Goal: Transaction & Acquisition: Subscribe to service/newsletter

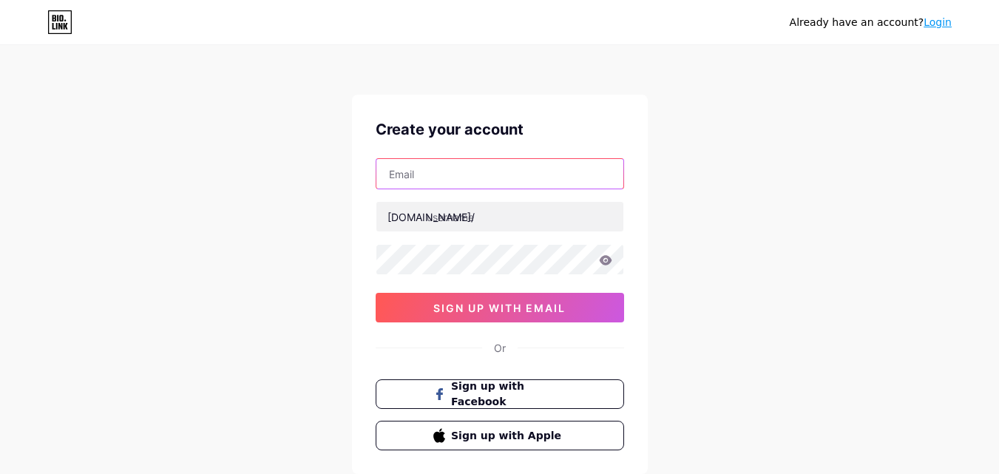
click at [561, 174] on input "text" at bounding box center [499, 174] width 247 height 30
type input "anisaajengsoleha09@gmail.com"
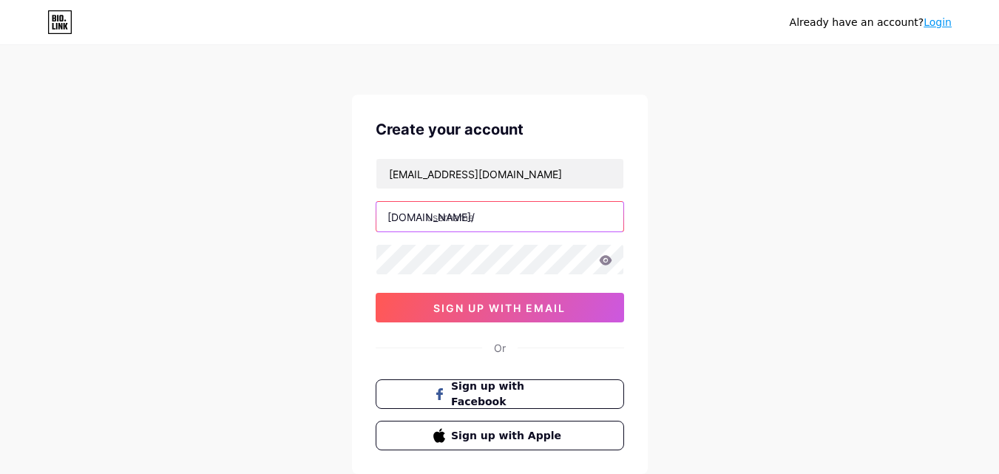
click at [499, 218] on input "text" at bounding box center [499, 217] width 247 height 30
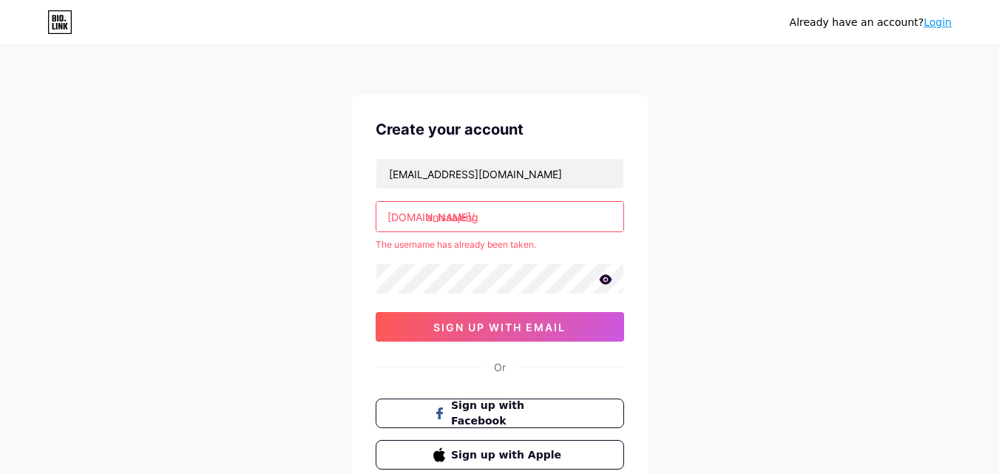
click at [512, 208] on input "anisaajeng" at bounding box center [499, 217] width 247 height 30
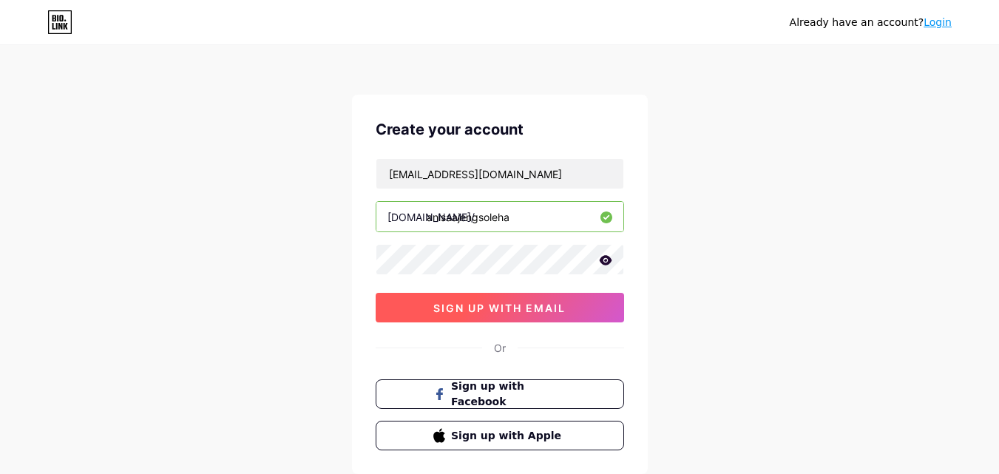
type input "anisaajengsoleha"
click at [586, 295] on button "sign up with email" at bounding box center [500, 308] width 248 height 30
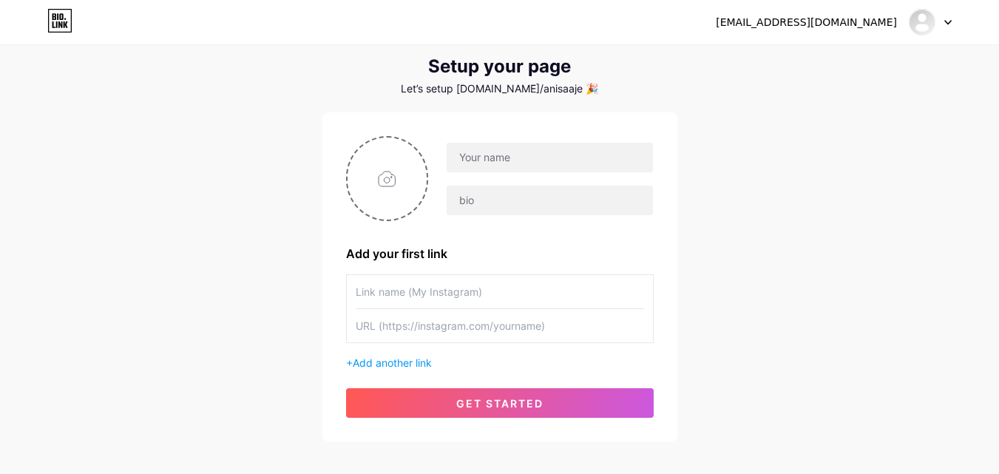
scroll to position [74, 0]
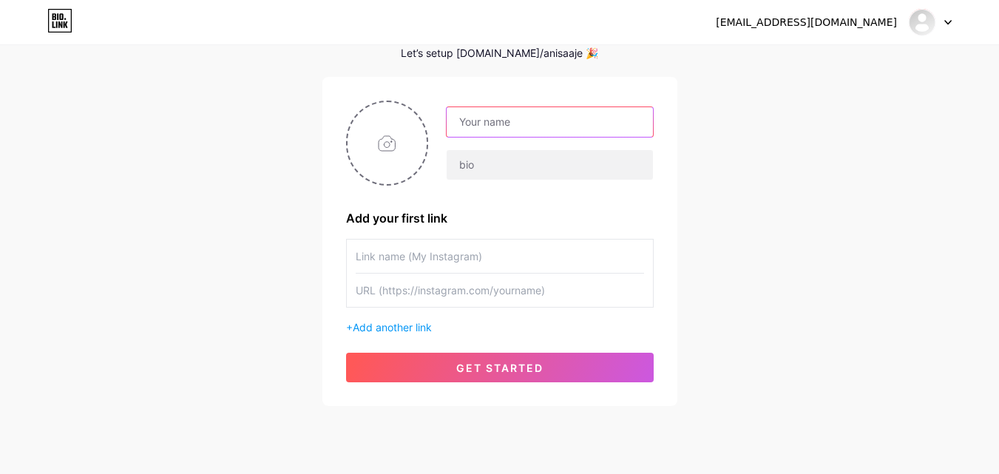
click at [588, 118] on input "text" at bounding box center [550, 122] width 206 height 30
type input "anisa"
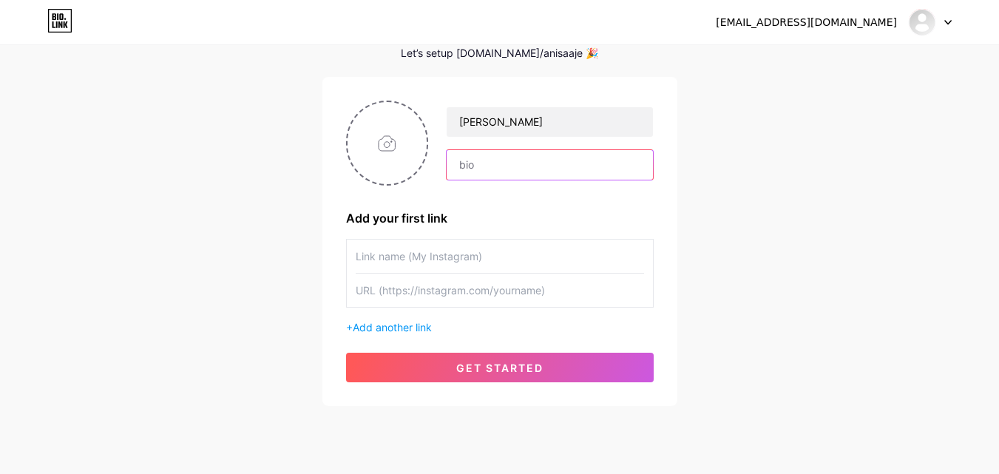
click at [475, 168] on input "text" at bounding box center [550, 165] width 206 height 30
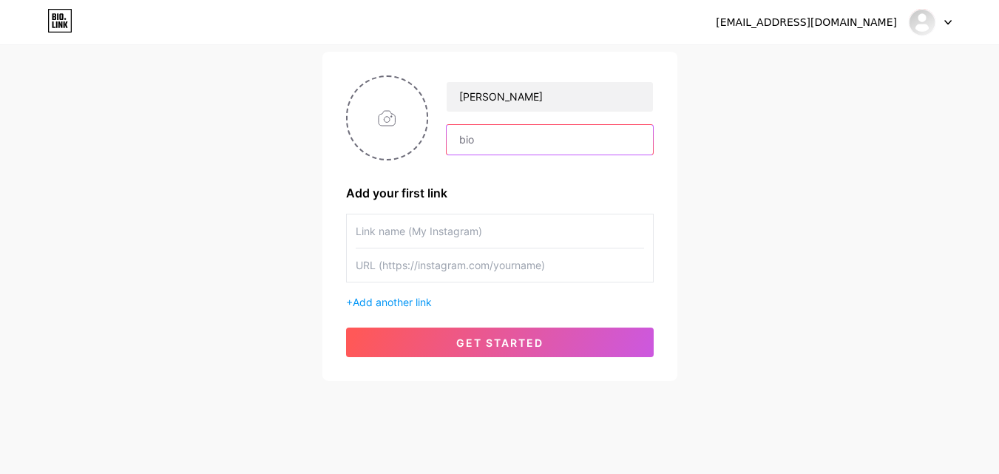
scroll to position [112, 0]
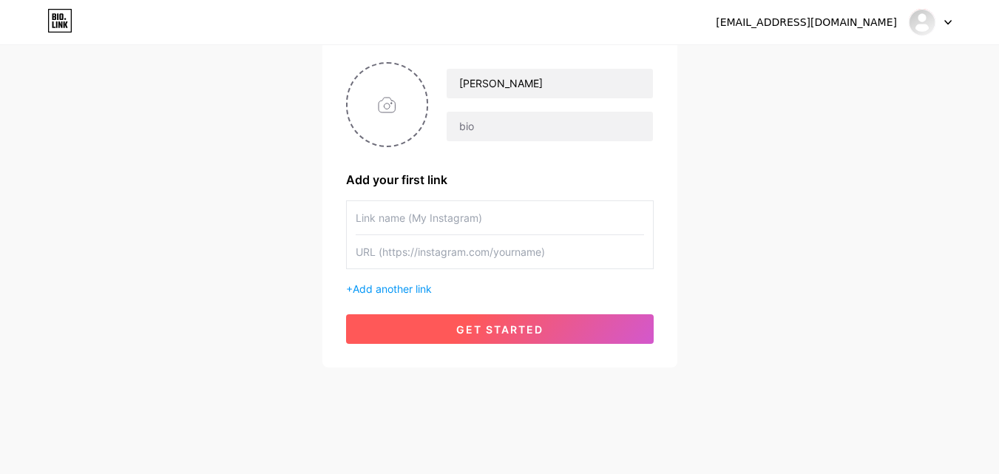
click at [573, 322] on button "get started" at bounding box center [500, 329] width 308 height 30
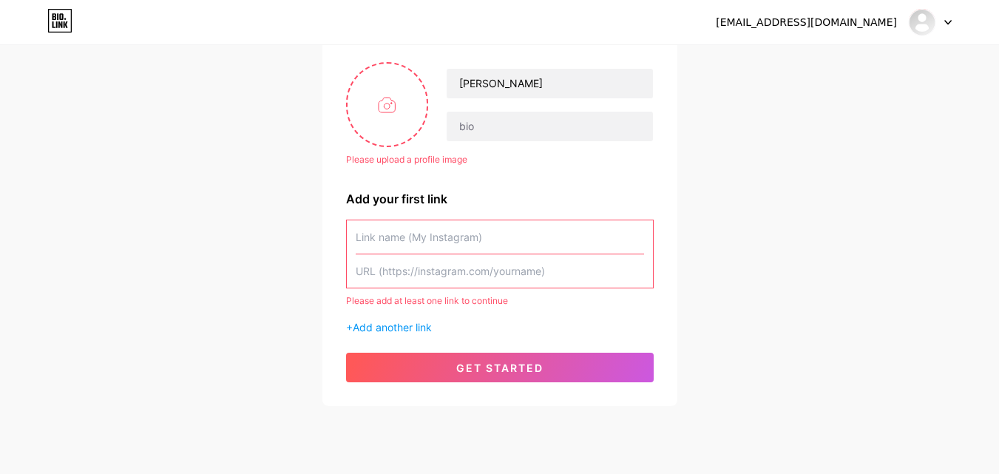
click at [518, 242] on input "text" at bounding box center [500, 236] width 288 height 33
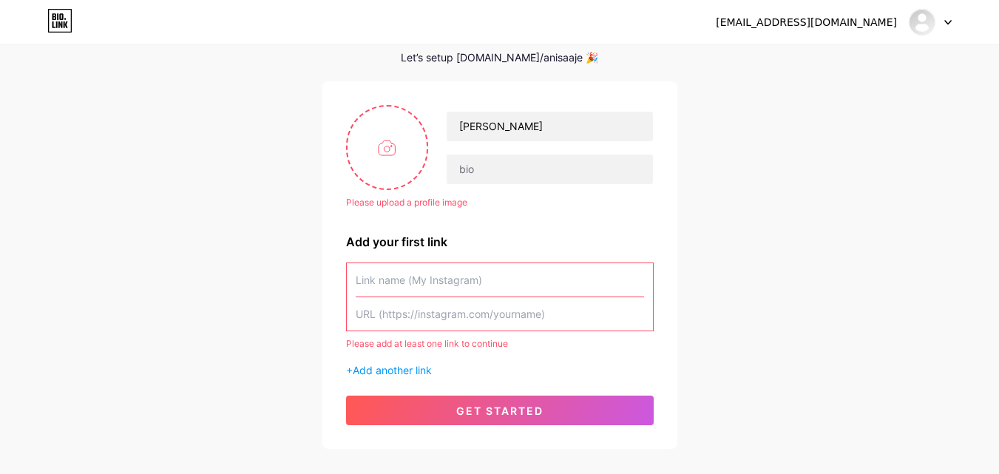
scroll to position [151, 0]
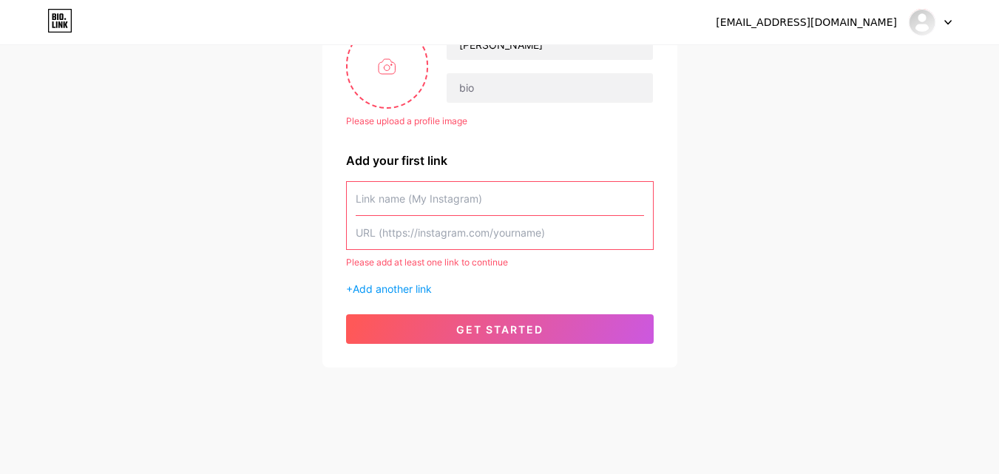
click at [937, 24] on div at bounding box center [930, 22] width 43 height 27
click at [808, 55] on link "Dashboard" at bounding box center [858, 61] width 183 height 40
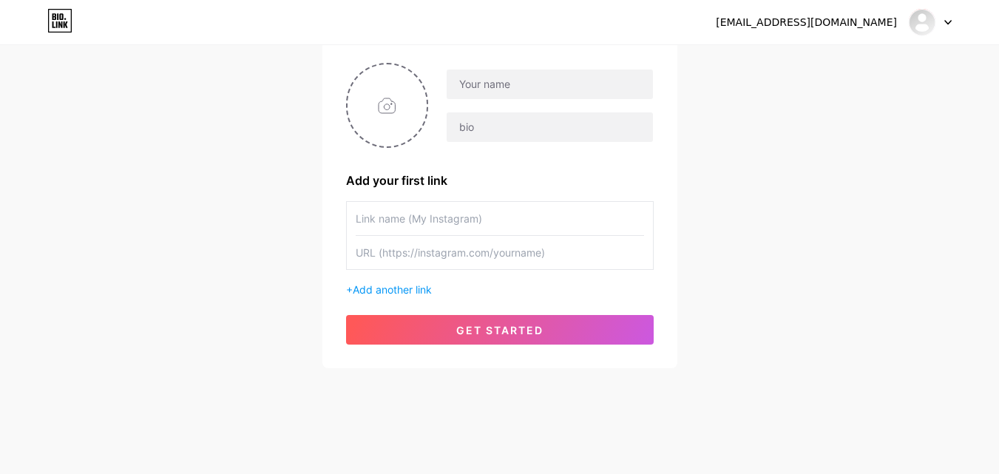
scroll to position [112, 0]
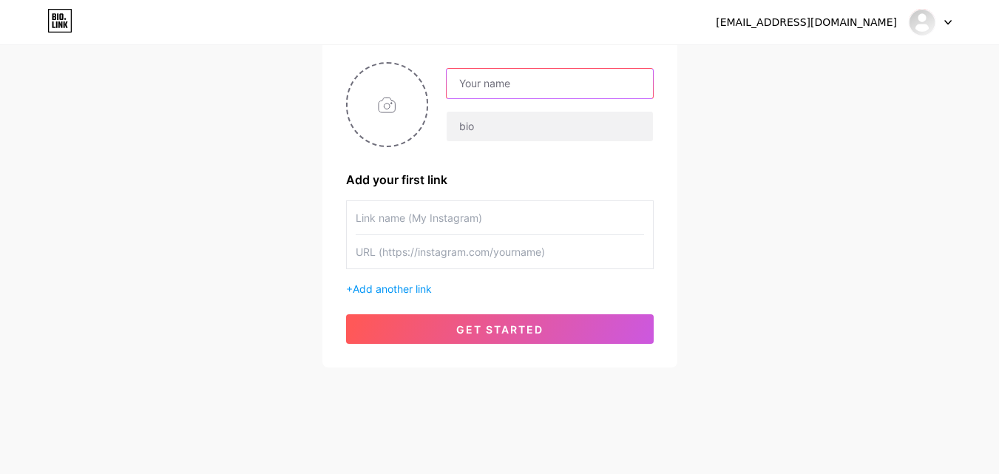
click at [571, 76] on input "text" at bounding box center [550, 84] width 206 height 30
type input "anisa"
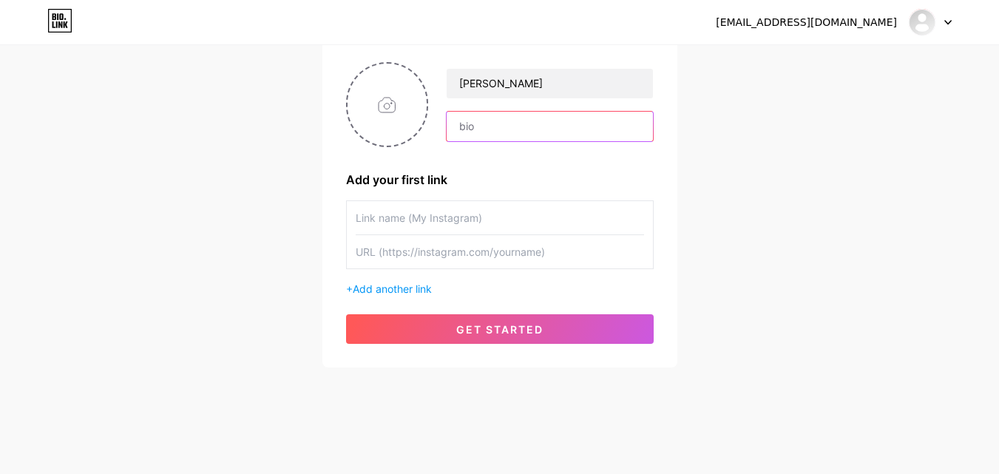
click at [497, 126] on input "text" at bounding box center [550, 127] width 206 height 30
type input "sibuk"
click at [526, 206] on input "text" at bounding box center [500, 217] width 288 height 33
type input "a"
type input "jibinngf_"
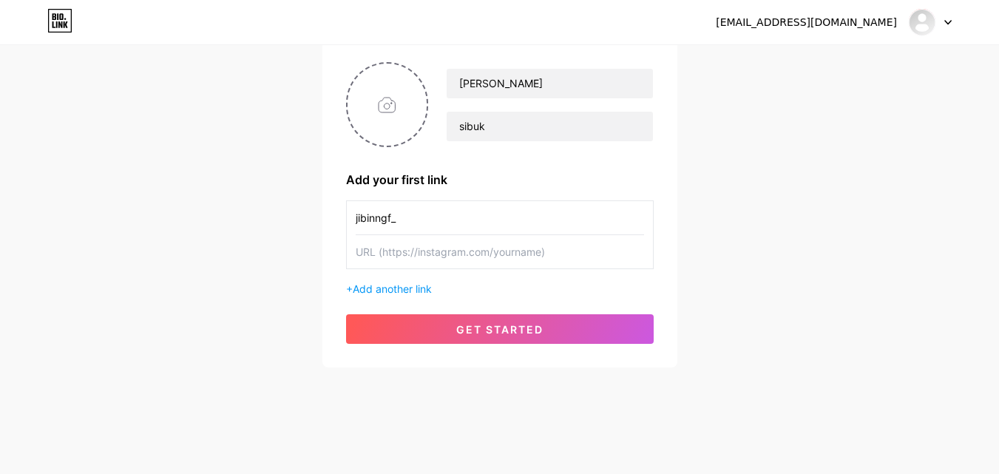
click at [489, 253] on input "text" at bounding box center [500, 251] width 288 height 33
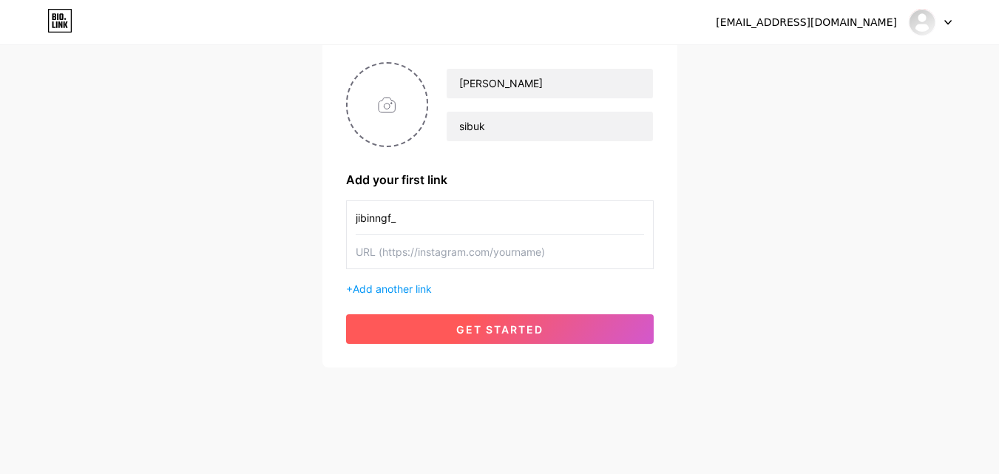
click at [507, 335] on span "get started" at bounding box center [499, 329] width 87 height 13
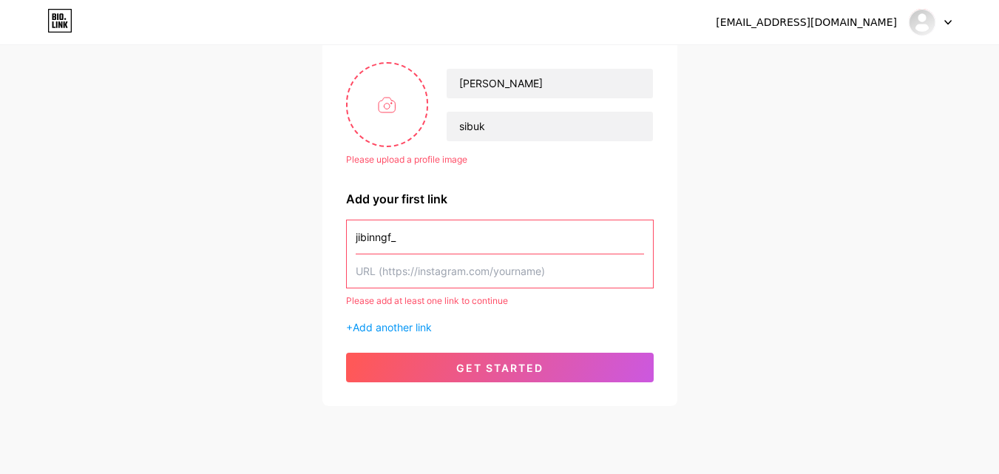
click at [417, 275] on input "text" at bounding box center [500, 270] width 288 height 33
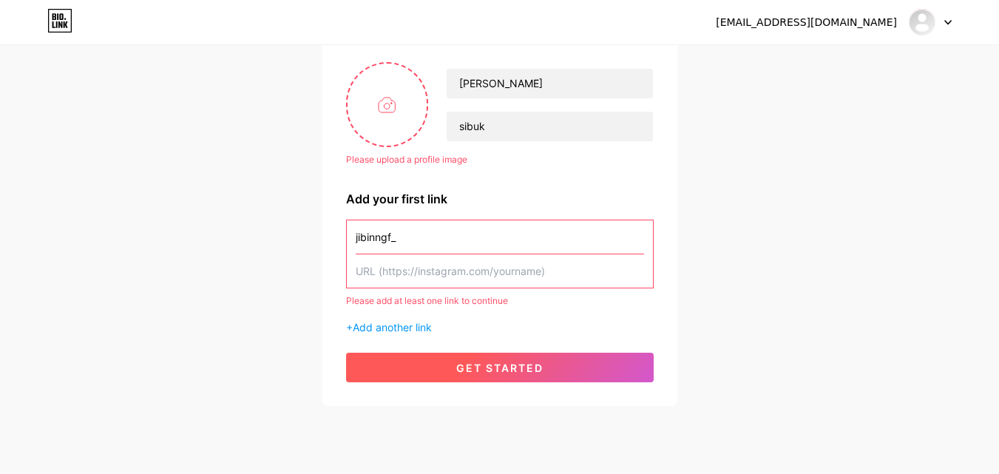
click at [489, 354] on button "get started" at bounding box center [500, 368] width 308 height 30
click at [491, 358] on button "get started" at bounding box center [500, 368] width 308 height 30
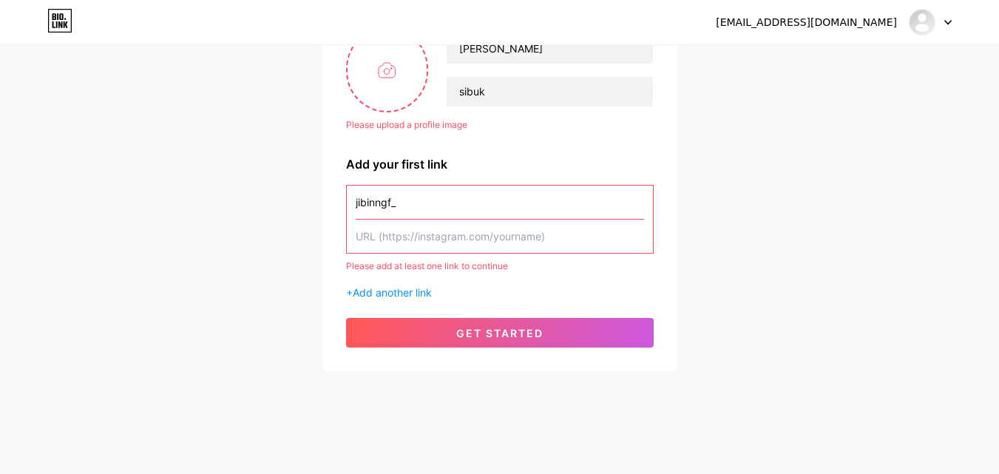
scroll to position [151, 0]
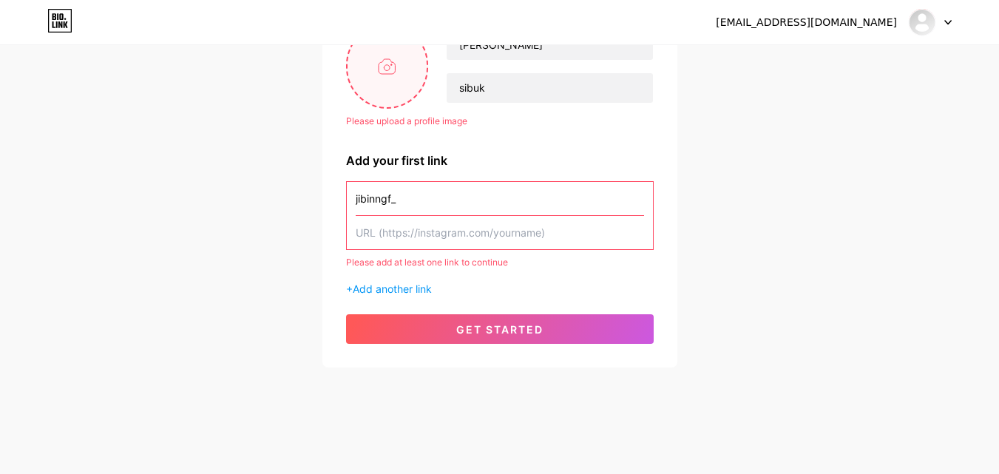
click at [403, 88] on input "file" at bounding box center [387, 66] width 80 height 82
type input "C:\fakepath\kue basah (3).jpeg"
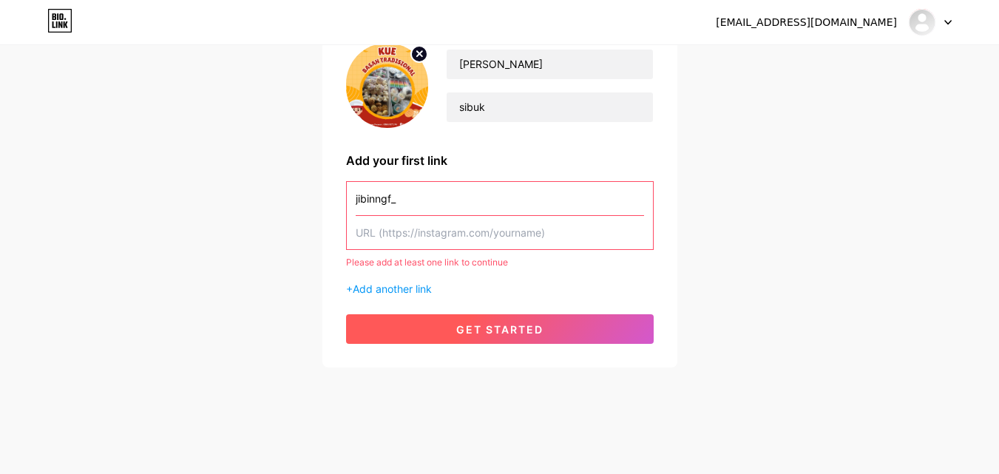
click at [512, 336] on button "get started" at bounding box center [500, 329] width 308 height 30
click at [516, 325] on span "get started" at bounding box center [499, 329] width 87 height 13
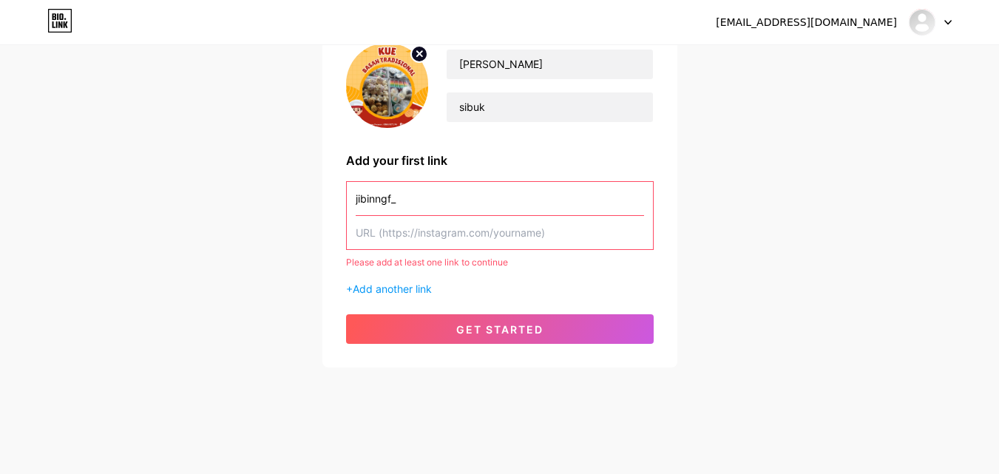
click at [516, 234] on input "text" at bounding box center [500, 232] width 288 height 33
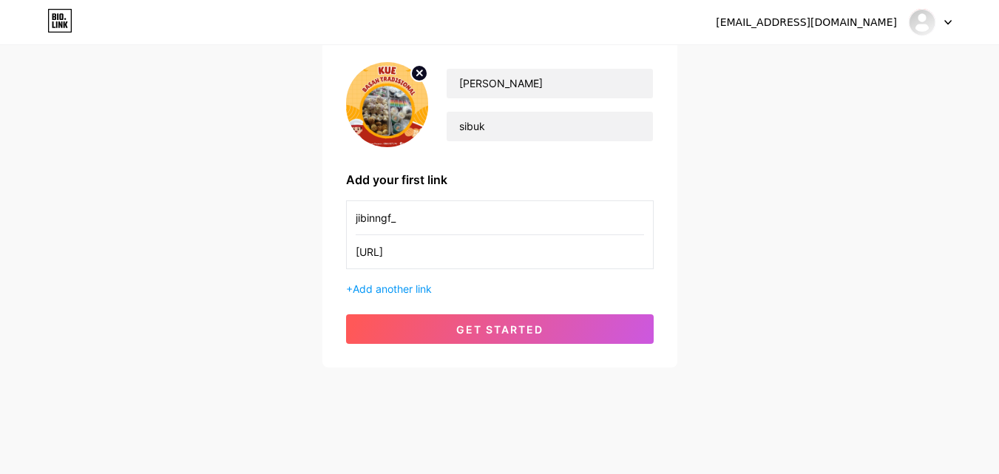
type input "https://jibinngf"
